Goal: Task Accomplishment & Management: Use online tool/utility

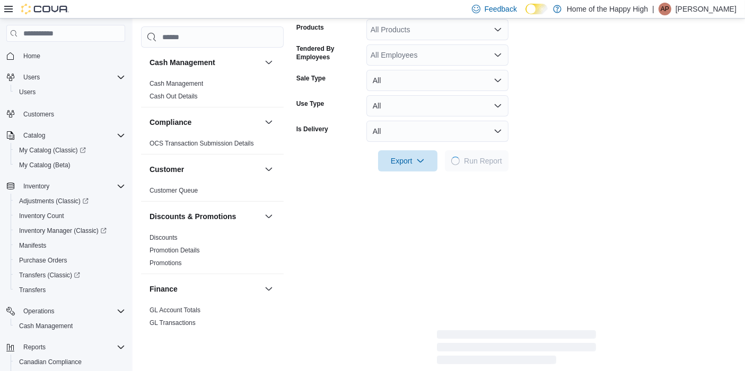
scroll to position [690, 0]
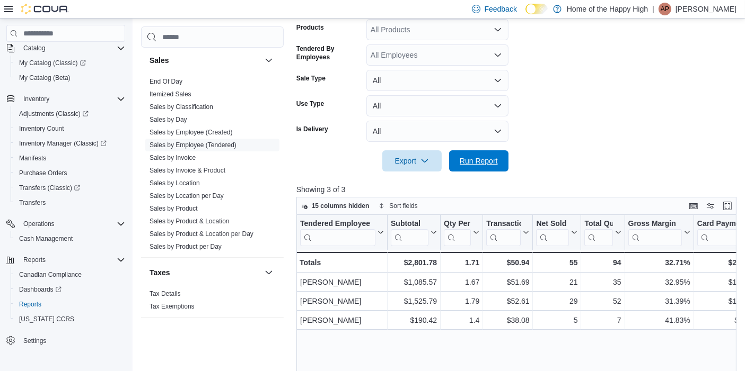
click at [485, 154] on span "Run Report" at bounding box center [478, 160] width 47 height 21
click at [486, 158] on span "Run Report" at bounding box center [478, 160] width 38 height 11
click at [704, 7] on p "[PERSON_NAME]" at bounding box center [705, 9] width 61 height 13
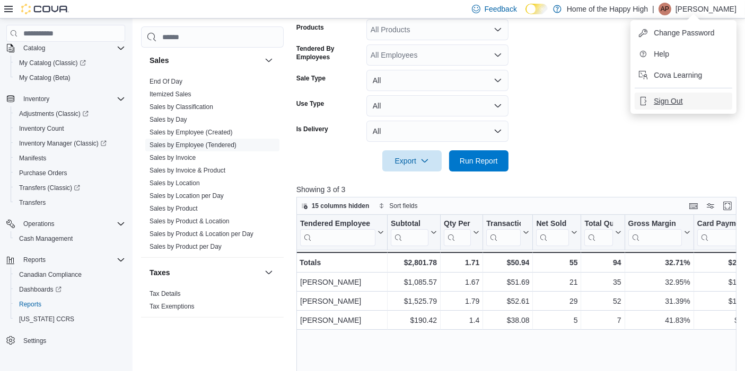
click at [669, 99] on span "Sign Out" at bounding box center [667, 101] width 29 height 11
